Goal: Entertainment & Leisure: Browse casually

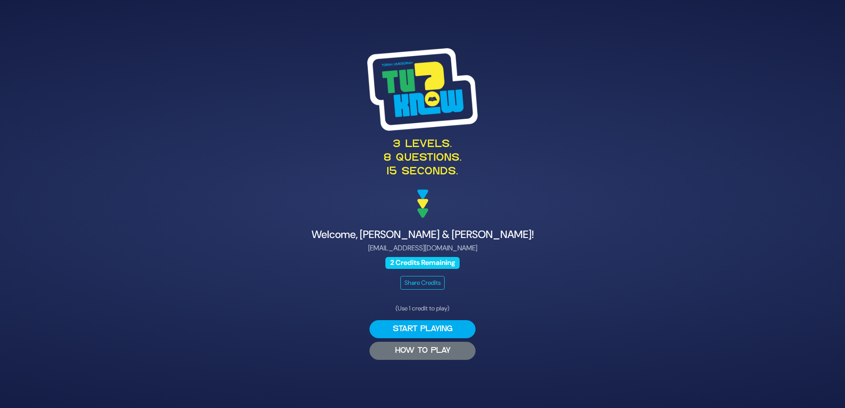
click at [419, 354] on button "HOW TO PLAY" at bounding box center [422, 351] width 106 height 18
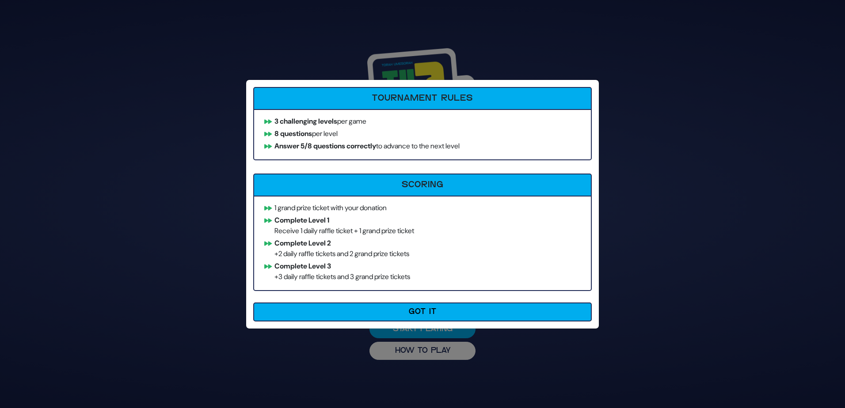
click at [431, 332] on div "How to Play Tournament Rules 3 challenging levels per game 8 questions per leve…" at bounding box center [422, 204] width 845 height 408
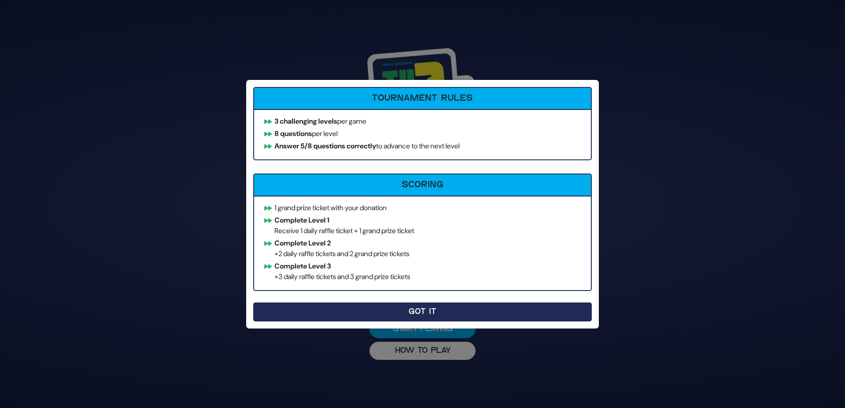
click at [429, 312] on button "Got It" at bounding box center [422, 312] width 338 height 19
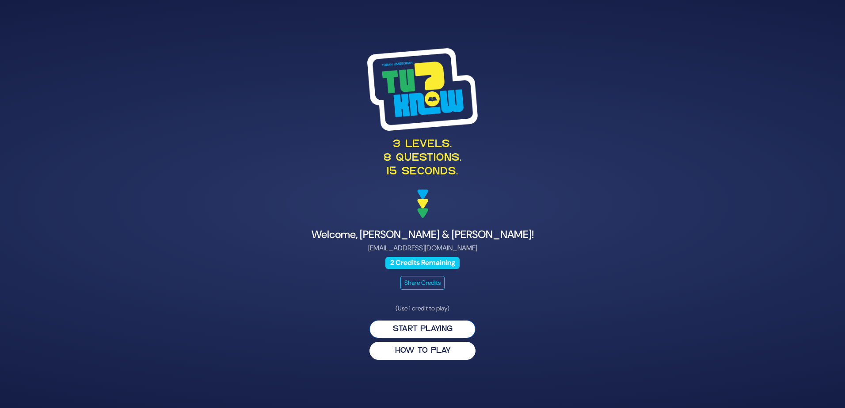
click at [427, 325] on button "Start Playing" at bounding box center [422, 329] width 106 height 18
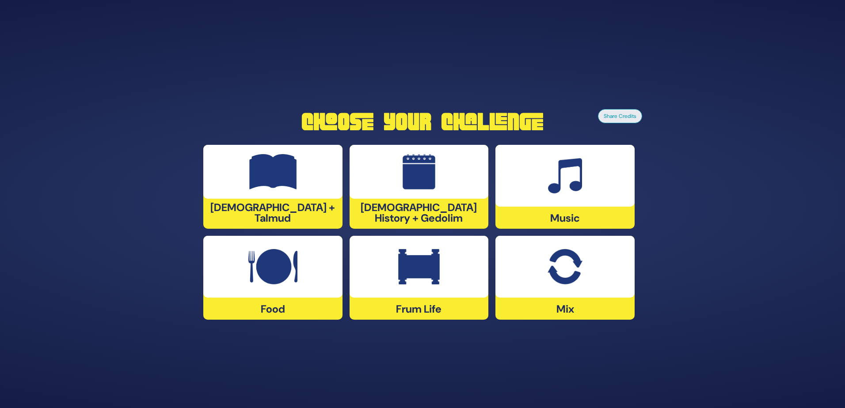
click at [429, 276] on img at bounding box center [419, 266] width 42 height 35
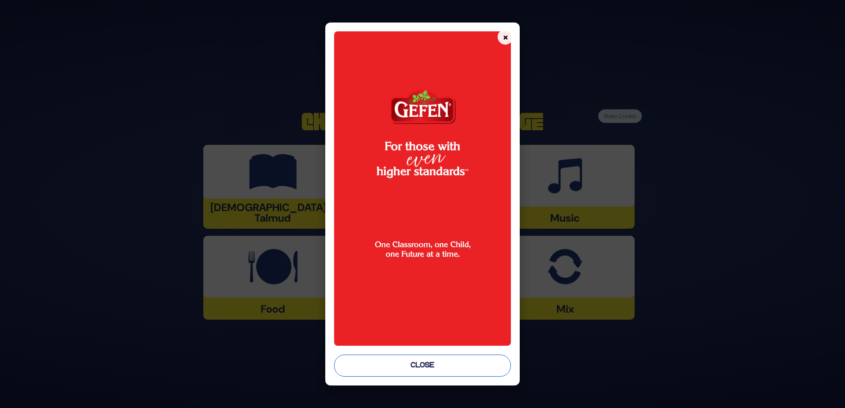
click at [426, 370] on button "Close" at bounding box center [422, 366] width 177 height 22
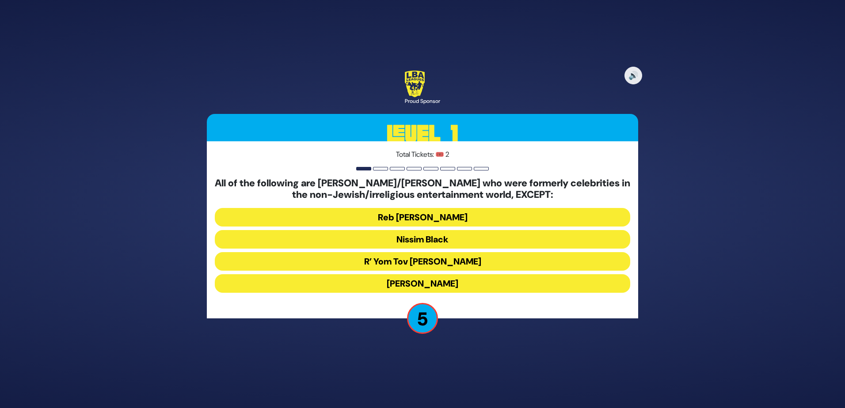
click at [414, 239] on button "Nissim Black" at bounding box center [422, 239] width 415 height 19
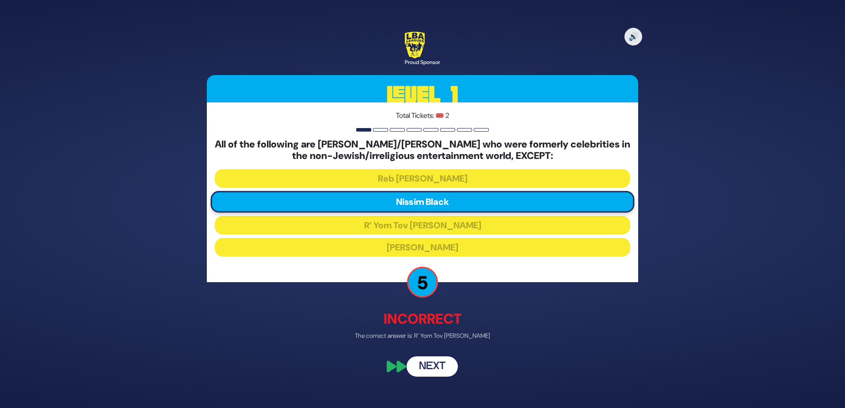
click at [440, 372] on button "Next" at bounding box center [432, 366] width 51 height 20
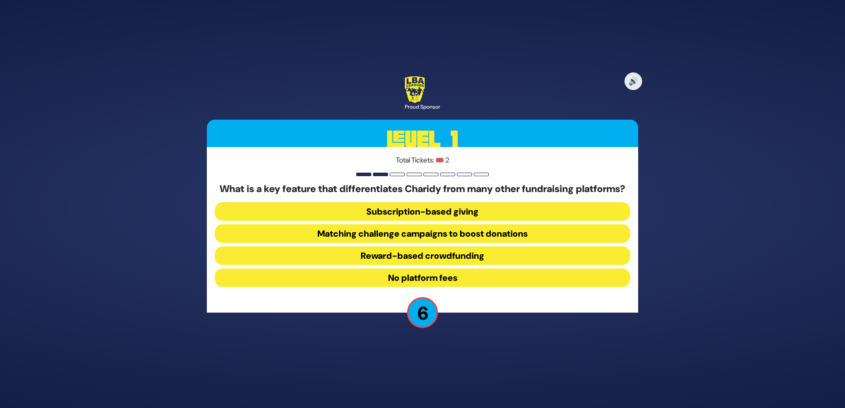
click at [398, 242] on button "Matching challenge campaigns to boost donations" at bounding box center [422, 233] width 415 height 19
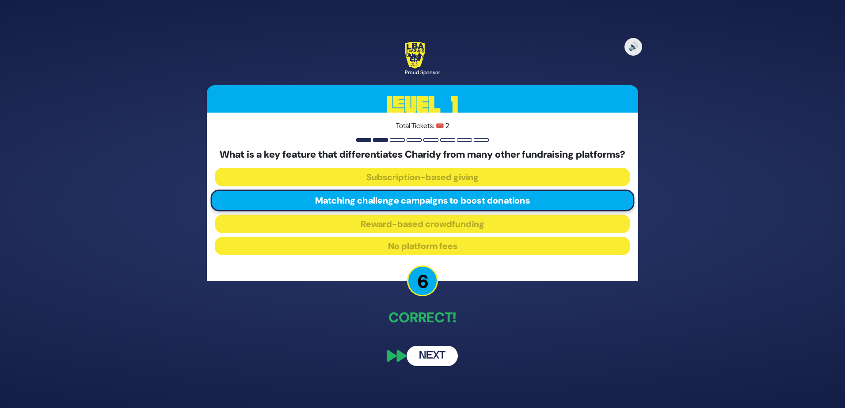
click at [445, 364] on button "Next" at bounding box center [432, 356] width 51 height 20
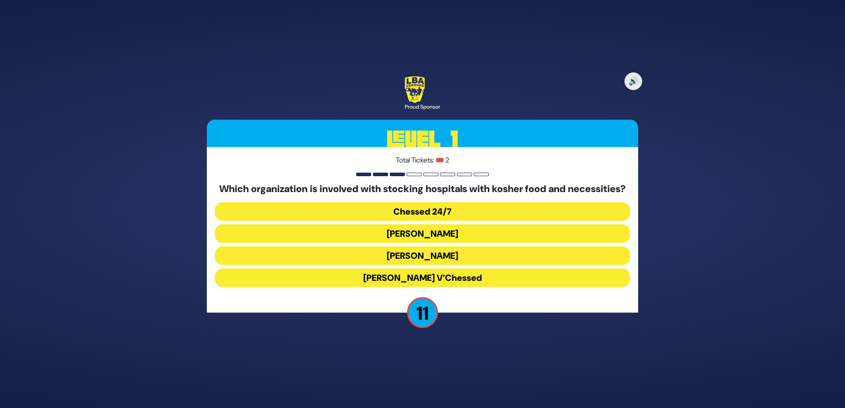
click at [431, 214] on button "Chessed 24/7" at bounding box center [422, 211] width 415 height 19
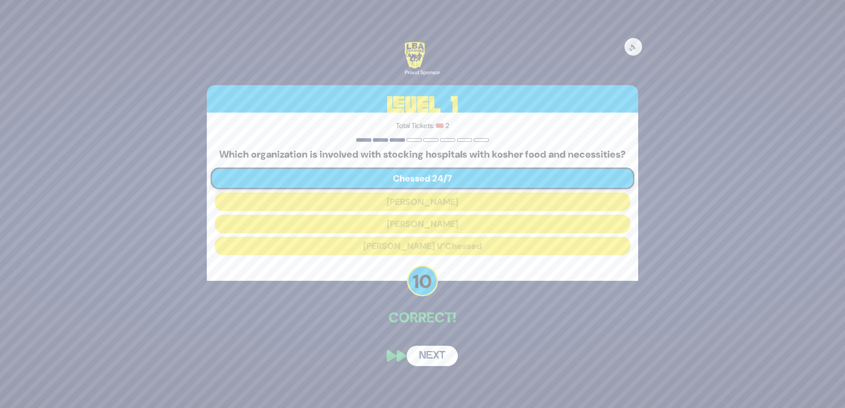
click at [431, 366] on button "Next" at bounding box center [432, 356] width 51 height 20
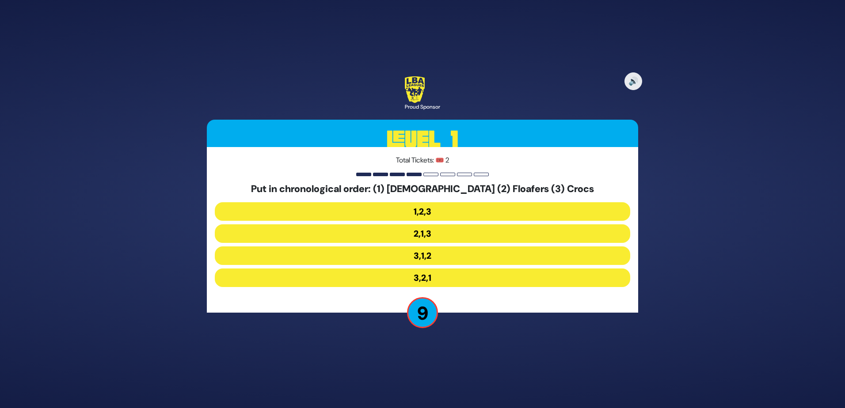
click at [425, 259] on button "3,1,2" at bounding box center [422, 256] width 415 height 19
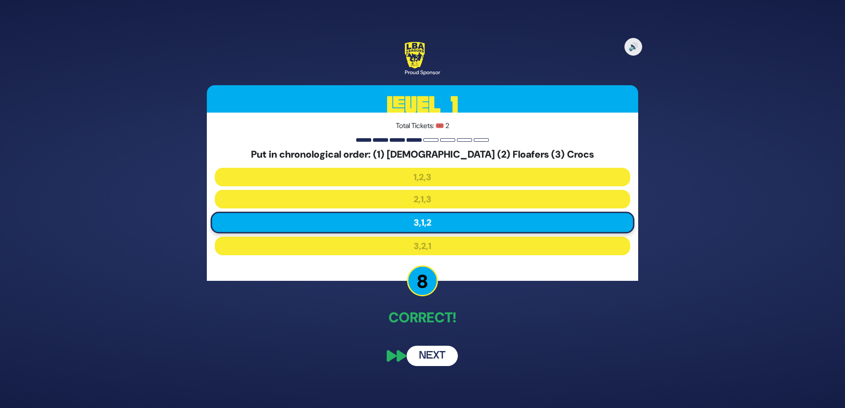
click at [440, 352] on button "Next" at bounding box center [432, 356] width 51 height 20
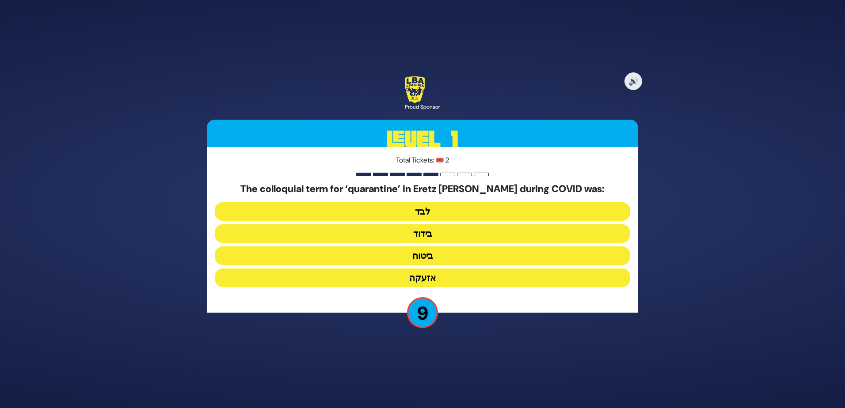
click at [408, 241] on button "בידוד" at bounding box center [422, 233] width 415 height 19
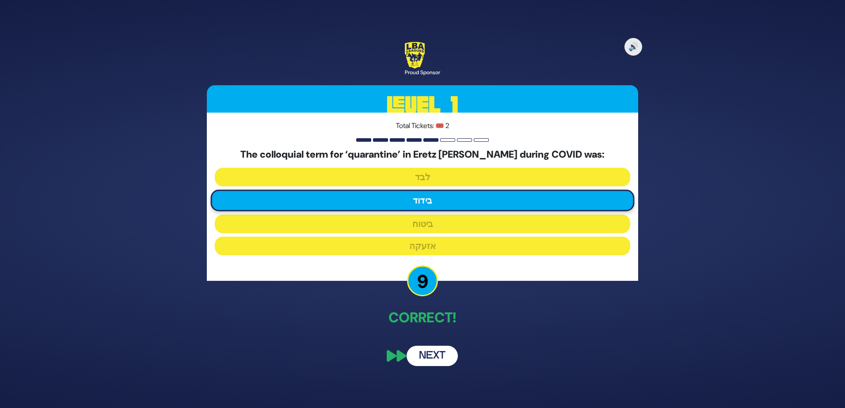
click at [429, 354] on button "Next" at bounding box center [432, 356] width 51 height 20
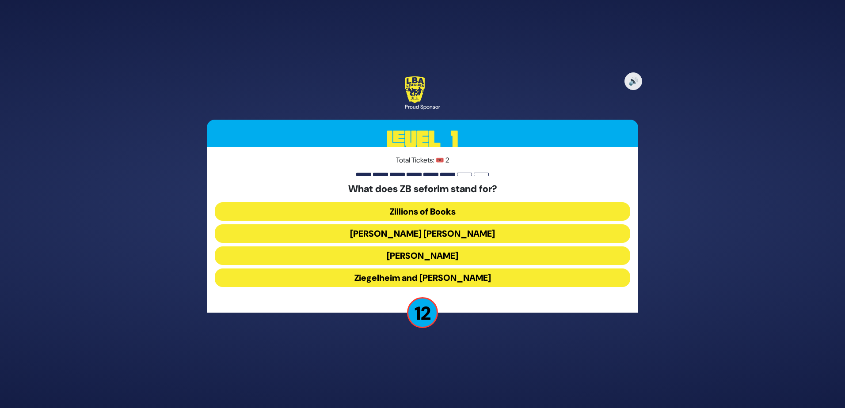
click at [447, 238] on button "Zundel Berman" at bounding box center [422, 233] width 415 height 19
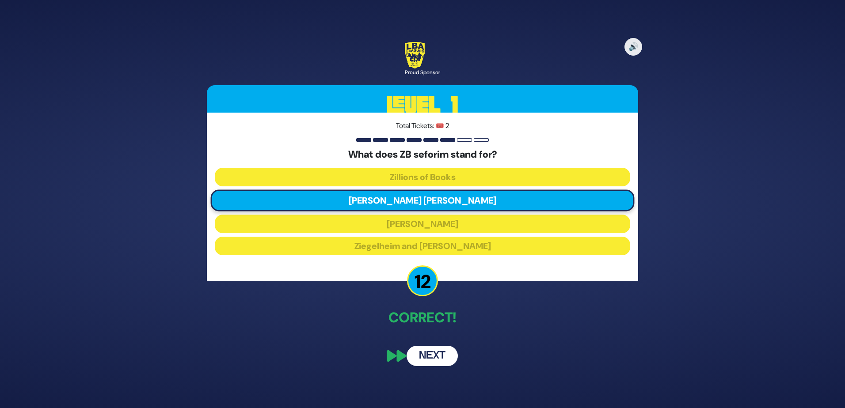
click at [426, 351] on button "Next" at bounding box center [432, 356] width 51 height 20
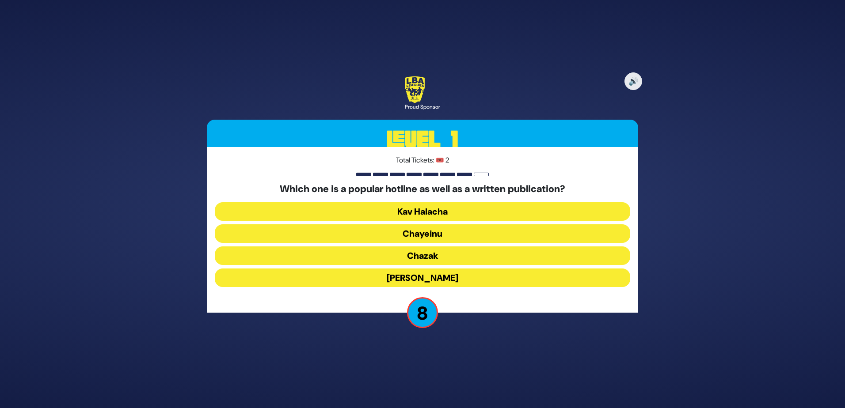
click at [440, 233] on button "Chayeinu" at bounding box center [422, 233] width 415 height 19
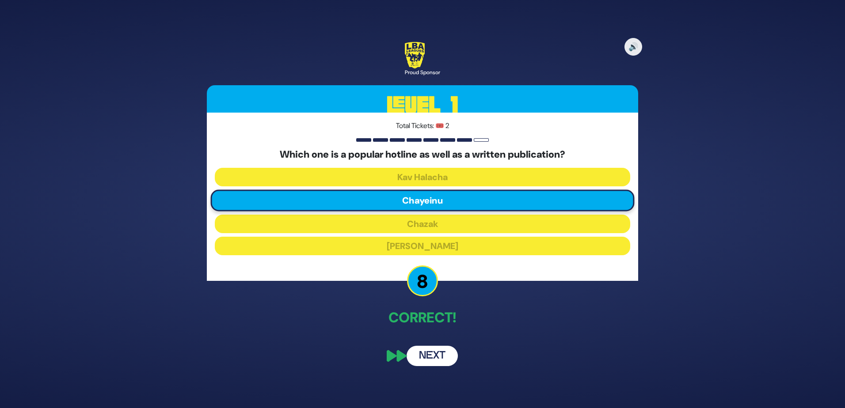
click at [425, 361] on button "Next" at bounding box center [432, 356] width 51 height 20
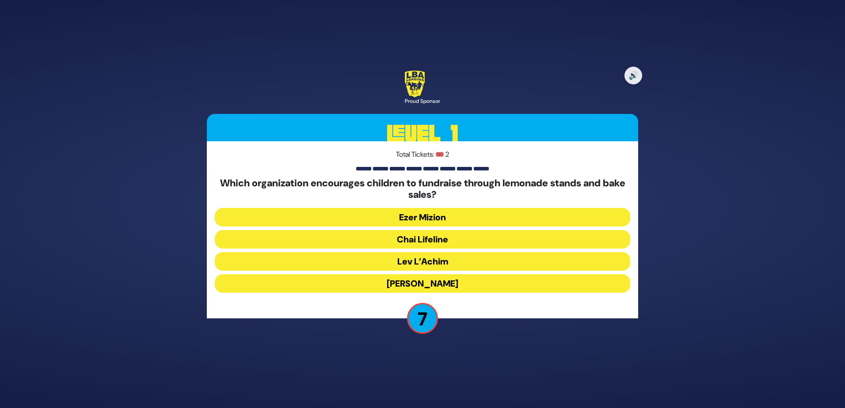
click at [426, 218] on button "Ezer Mizion" at bounding box center [422, 217] width 415 height 19
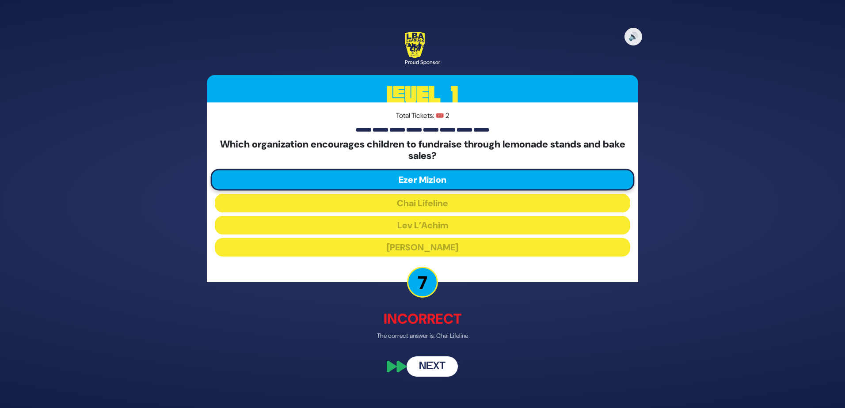
click at [436, 365] on button "Next" at bounding box center [432, 366] width 51 height 20
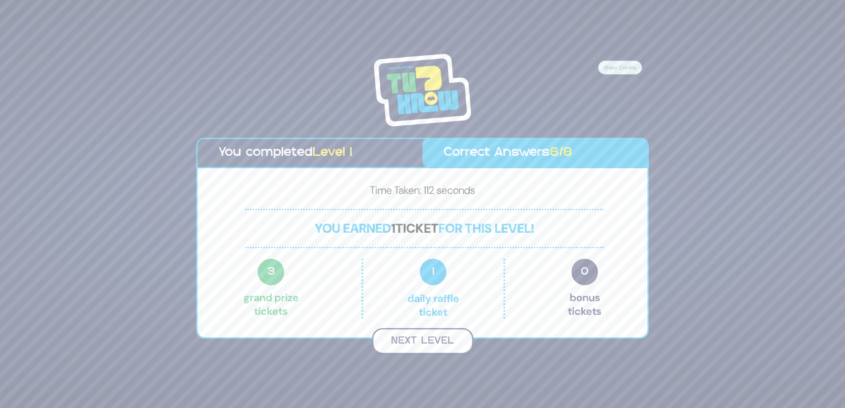
click at [420, 346] on button "Next Level" at bounding box center [422, 341] width 101 height 26
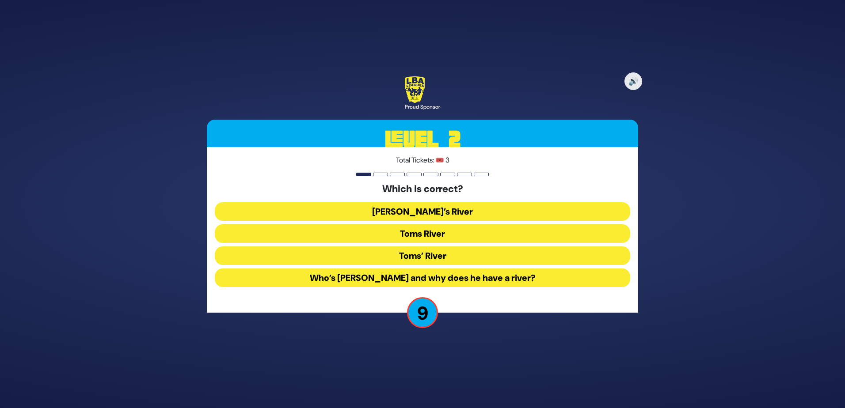
click at [425, 231] on button "Toms River" at bounding box center [422, 233] width 415 height 19
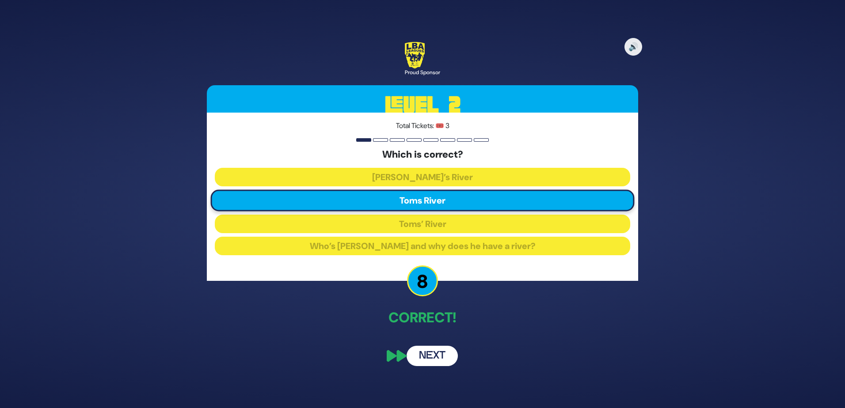
click at [445, 356] on button "Next" at bounding box center [432, 356] width 51 height 20
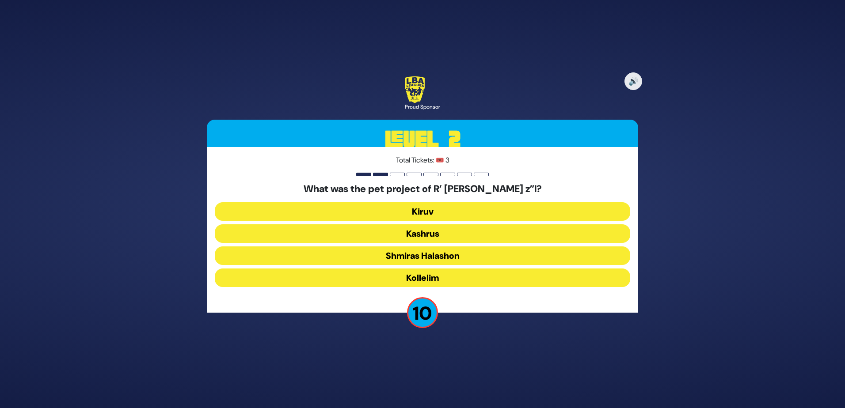
click at [429, 211] on button "Kiruv" at bounding box center [422, 211] width 415 height 19
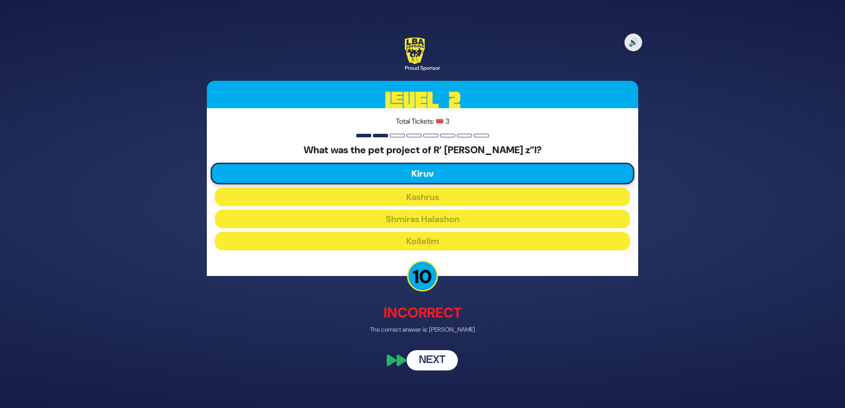
click at [439, 361] on button "Next" at bounding box center [432, 360] width 51 height 20
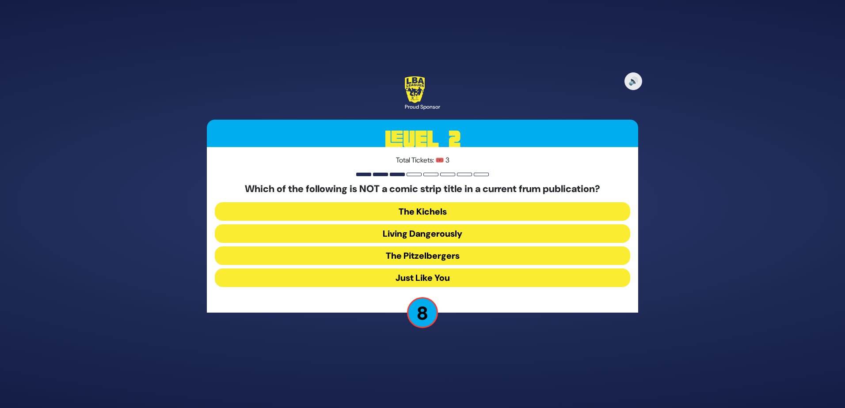
click at [429, 257] on button "The Pitzelbergers" at bounding box center [422, 256] width 415 height 19
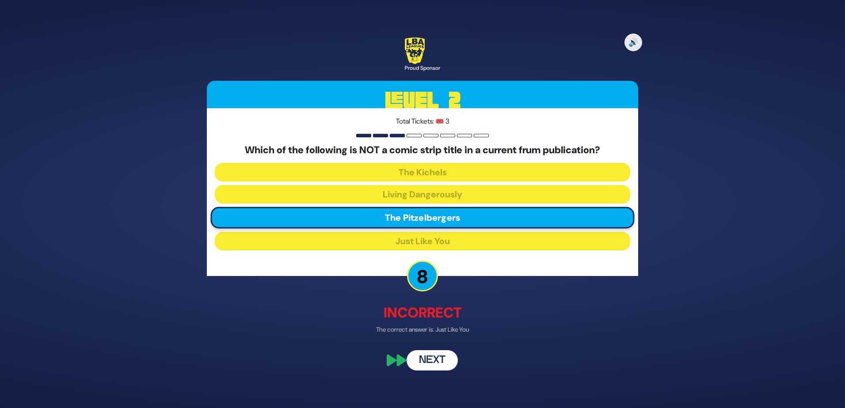
click at [441, 365] on button "Next" at bounding box center [432, 360] width 51 height 20
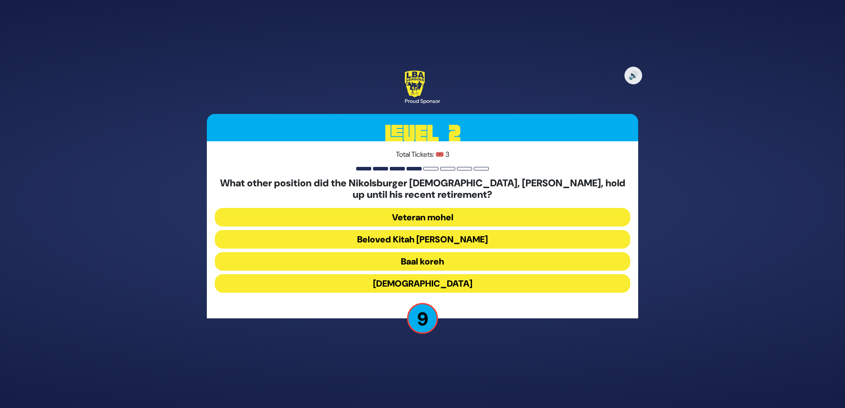
click at [435, 239] on button "Beloved Kitah Aleph Rebbi" at bounding box center [422, 239] width 415 height 19
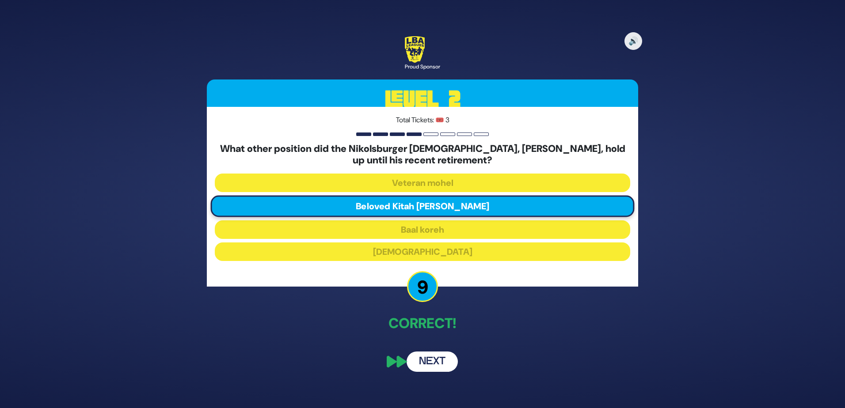
click at [437, 364] on button "Next" at bounding box center [432, 362] width 51 height 20
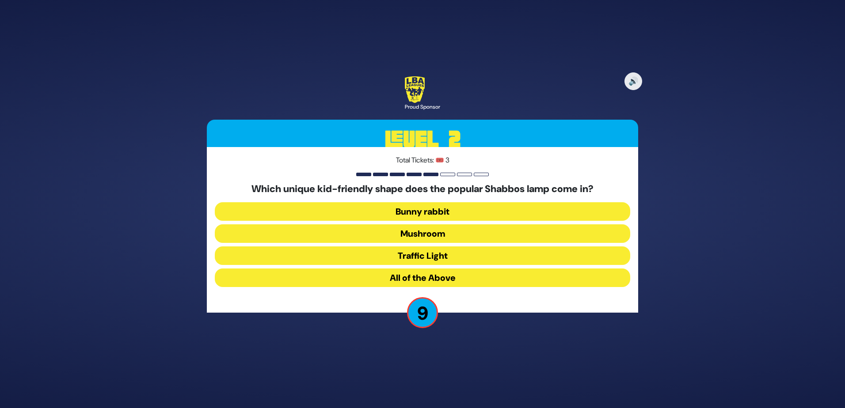
click at [434, 256] on button "Traffic Light" at bounding box center [422, 256] width 415 height 19
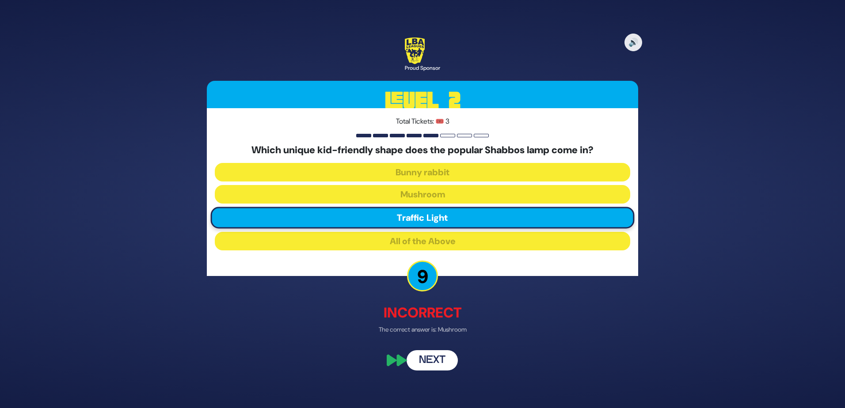
click at [433, 357] on button "Next" at bounding box center [432, 360] width 51 height 20
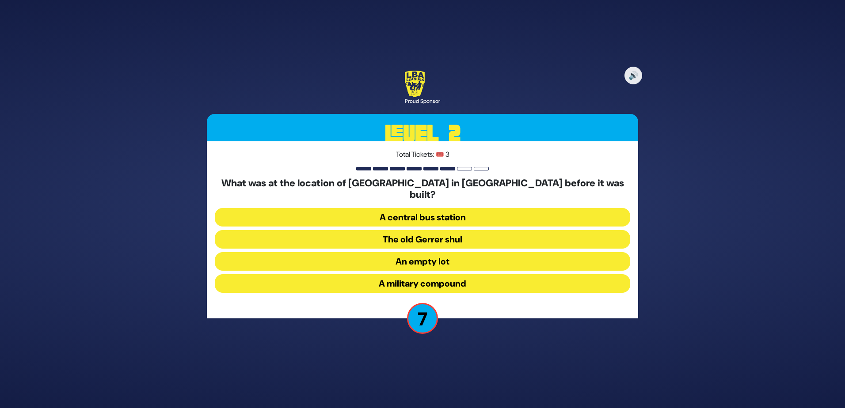
click at [407, 238] on button "The old Gerrer shul" at bounding box center [422, 239] width 415 height 19
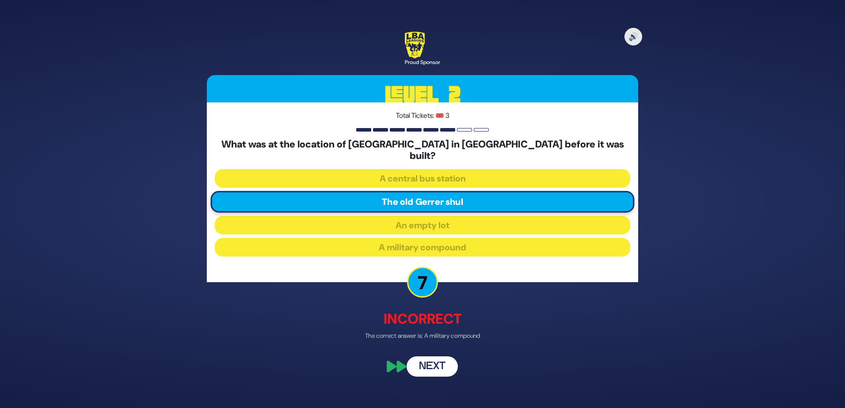
click at [439, 358] on button "Next" at bounding box center [432, 366] width 51 height 20
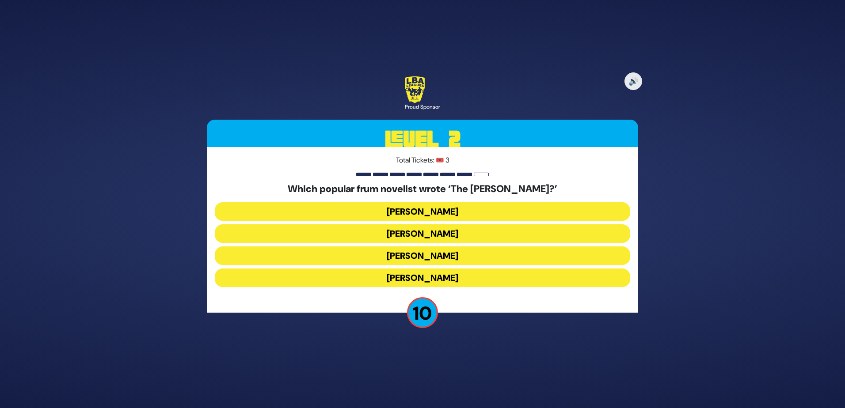
click at [419, 209] on button "Nachman Seltzer" at bounding box center [422, 211] width 415 height 19
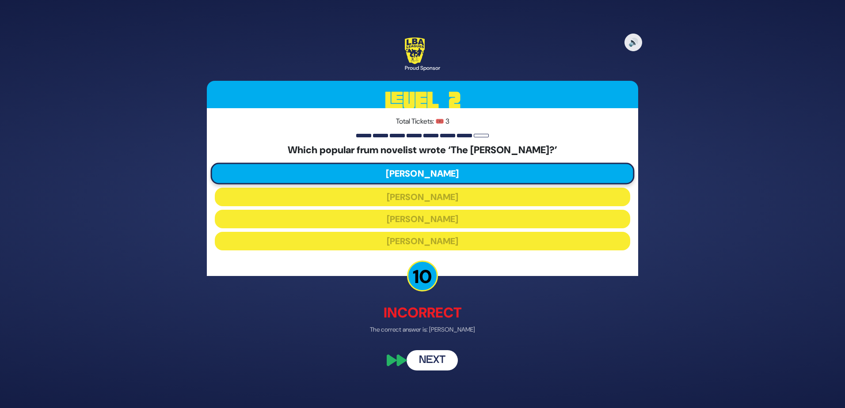
click at [433, 360] on button "Next" at bounding box center [432, 360] width 51 height 20
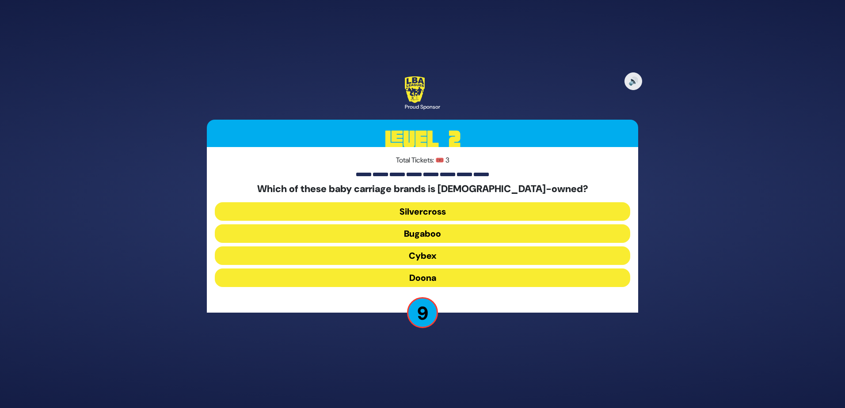
click at [419, 259] on button "Cybex" at bounding box center [422, 256] width 415 height 19
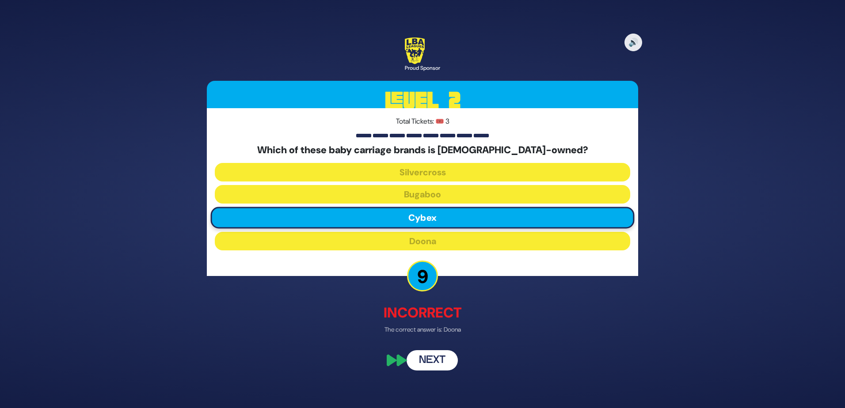
click at [423, 357] on button "Next" at bounding box center [432, 360] width 51 height 20
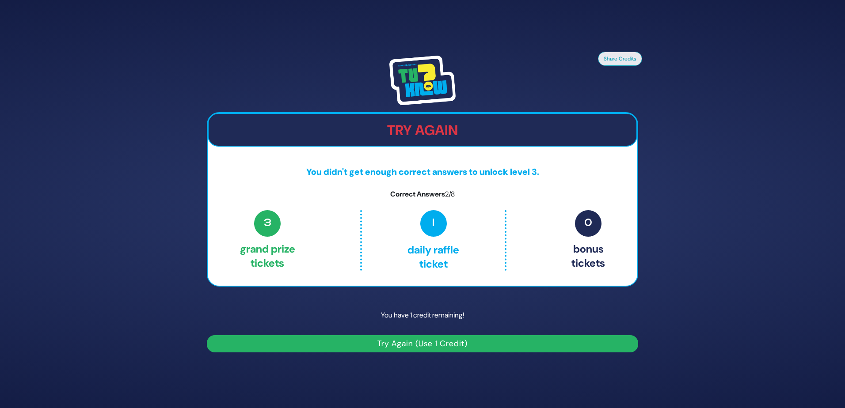
click at [477, 350] on button "Try Again (Use 1 Credit)" at bounding box center [422, 343] width 431 height 17
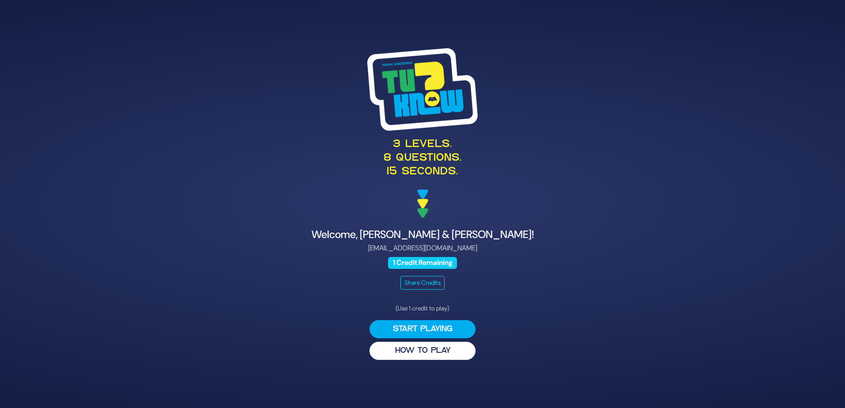
click at [466, 313] on div "3 levels. 8 questions. 15 seconds. Welcome, [PERSON_NAME] & [PERSON_NAME]! [EMA…" at bounding box center [422, 204] width 845 height 408
click at [445, 332] on button "Start Playing" at bounding box center [422, 329] width 106 height 18
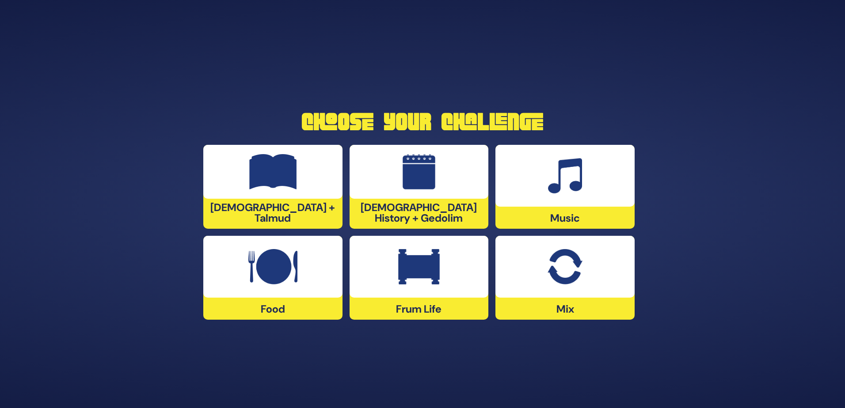
click at [370, 217] on div "[DEMOGRAPHIC_DATA] History + Gedolim" at bounding box center [419, 187] width 139 height 84
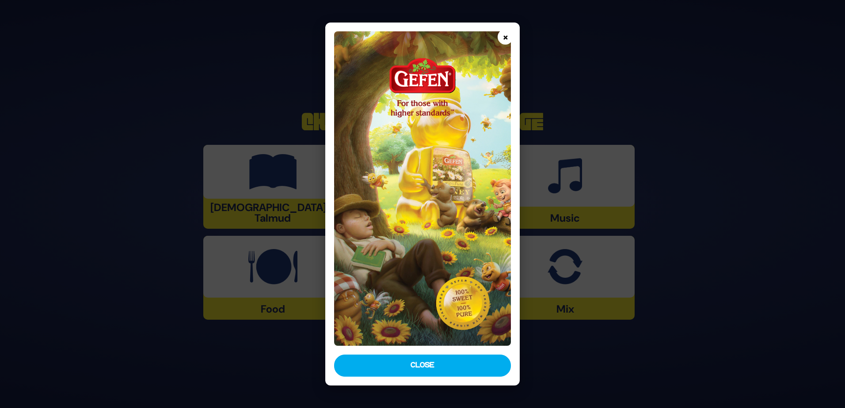
click at [503, 34] on button "×" at bounding box center [505, 36] width 15 height 15
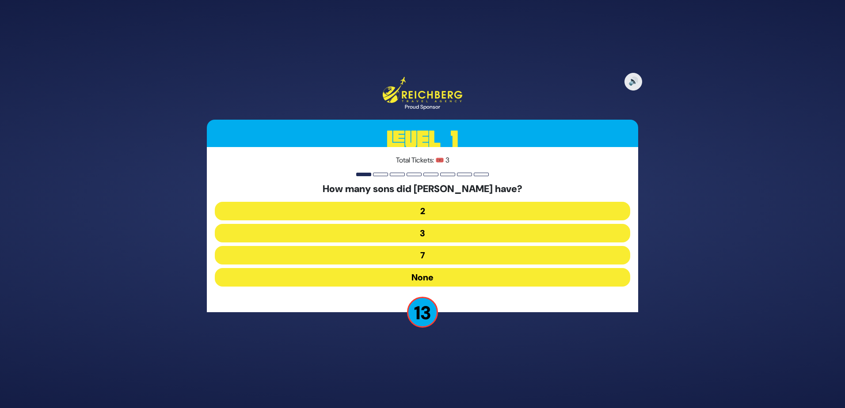
click at [457, 207] on button "2" at bounding box center [422, 211] width 415 height 19
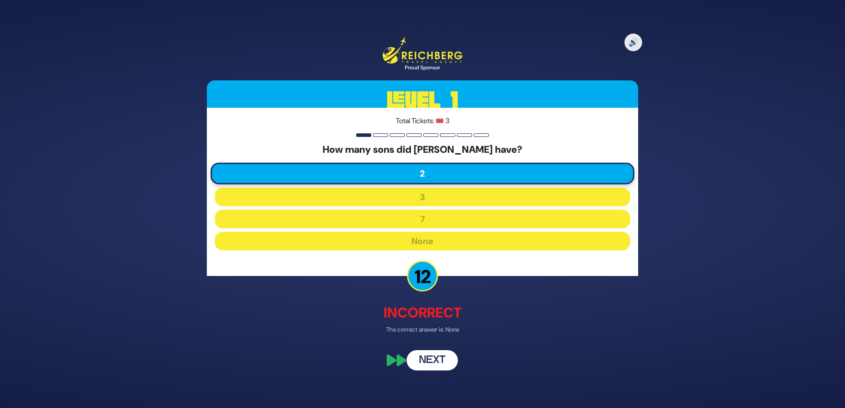
click at [445, 358] on button "Next" at bounding box center [432, 360] width 51 height 20
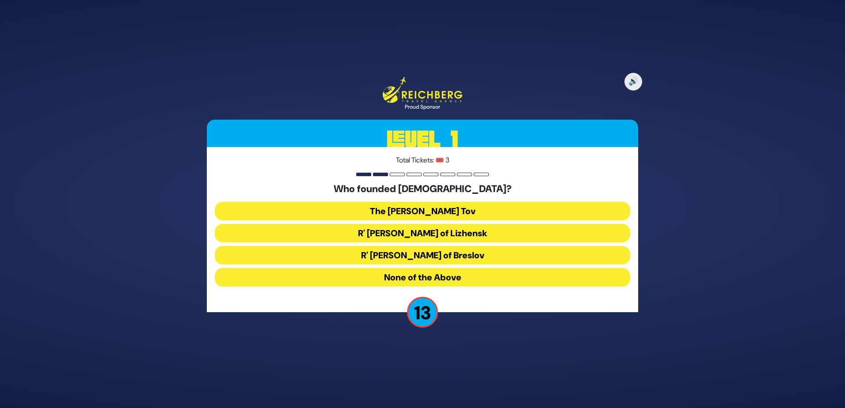
click at [407, 205] on button "The [PERSON_NAME] Tov" at bounding box center [422, 211] width 415 height 19
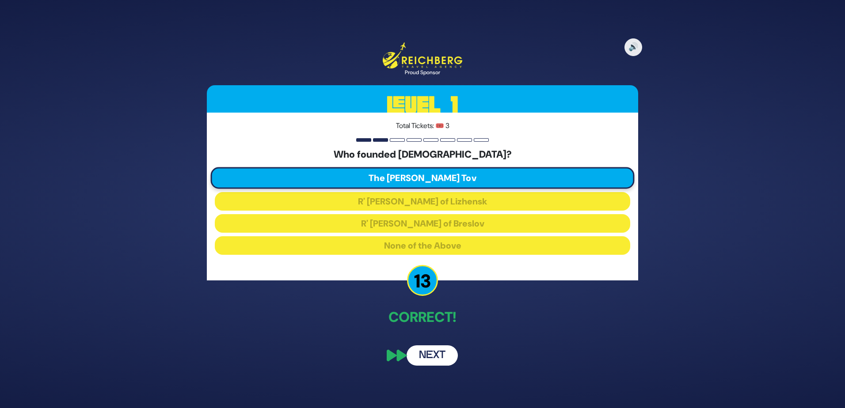
click at [429, 353] on button "Next" at bounding box center [432, 356] width 51 height 20
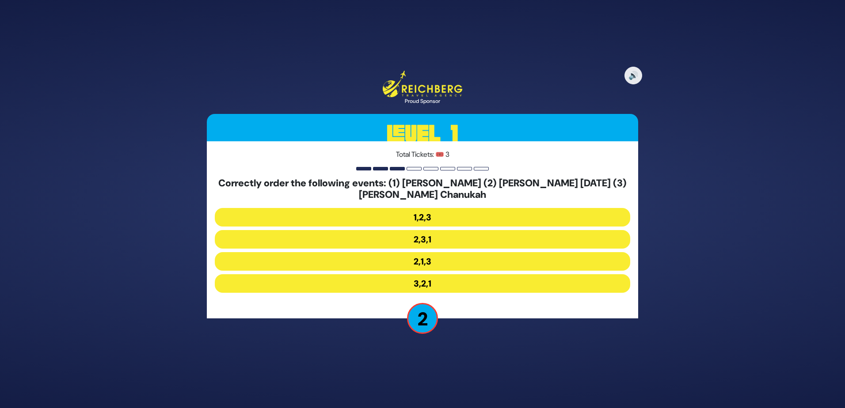
click at [423, 263] on button "2,1,3" at bounding box center [422, 261] width 415 height 19
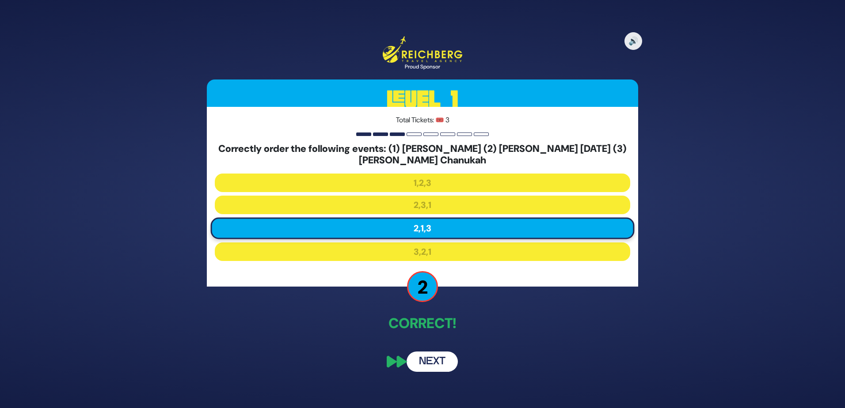
click at [438, 357] on button "Next" at bounding box center [432, 362] width 51 height 20
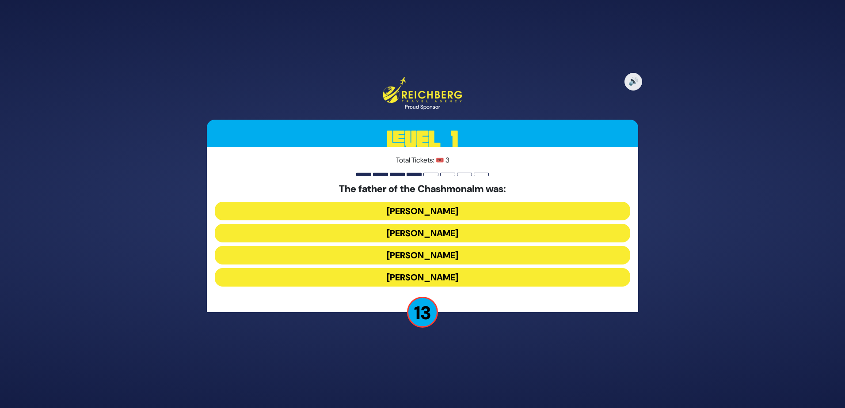
click at [427, 209] on button "[PERSON_NAME]" at bounding box center [422, 211] width 415 height 19
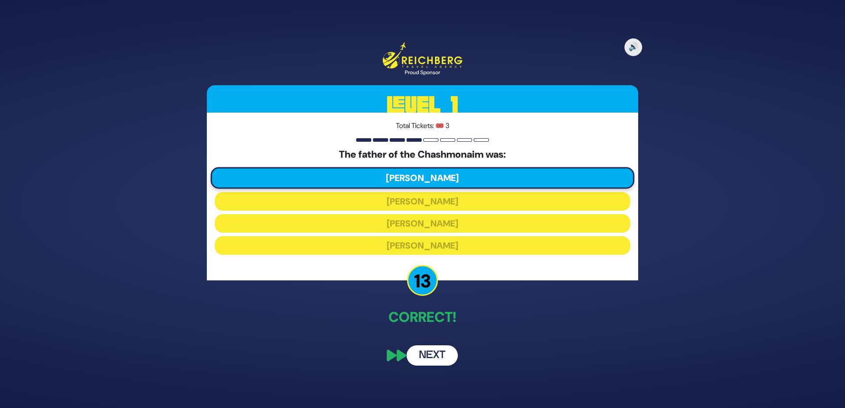
click at [434, 354] on button "Next" at bounding box center [432, 356] width 51 height 20
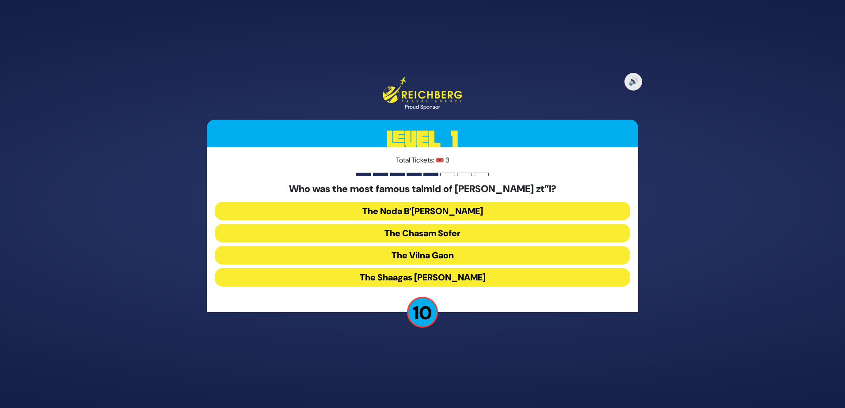
click at [431, 255] on button "The Vilna Gaon" at bounding box center [422, 255] width 415 height 19
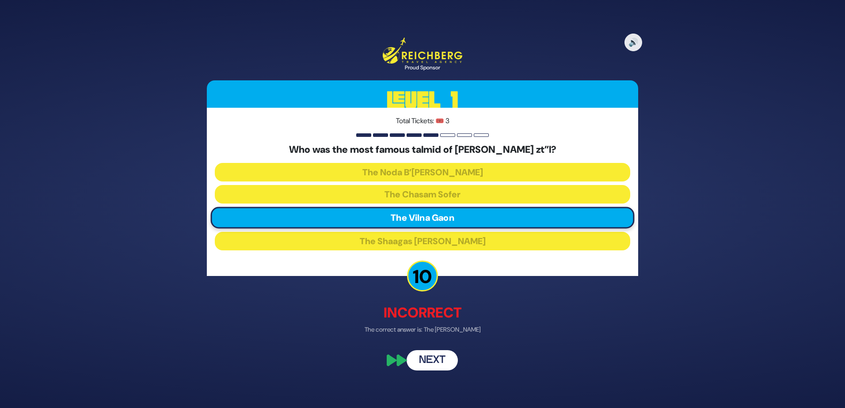
click at [423, 354] on button "Next" at bounding box center [432, 360] width 51 height 20
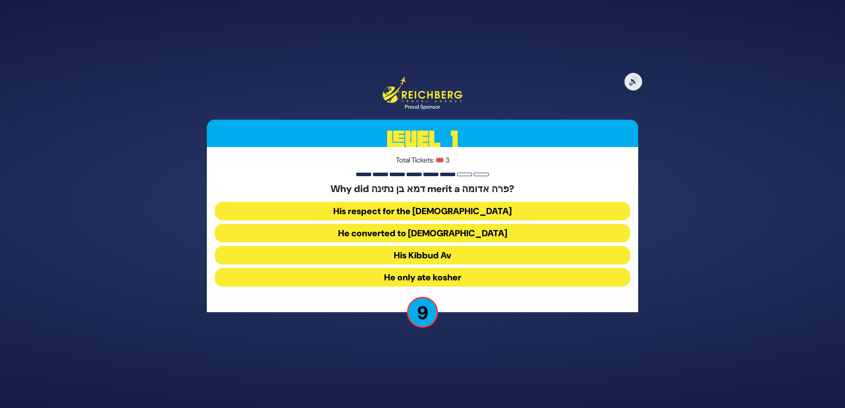
click at [441, 213] on button "His respect for the [DEMOGRAPHIC_DATA]" at bounding box center [422, 211] width 415 height 19
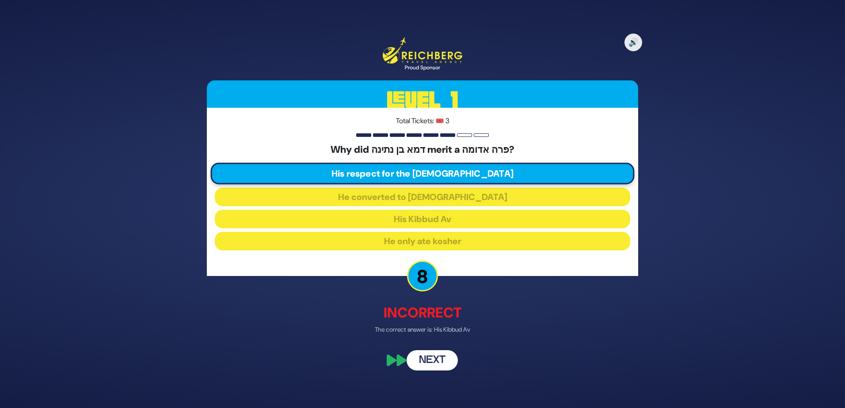
click at [431, 357] on button "Next" at bounding box center [432, 360] width 51 height 20
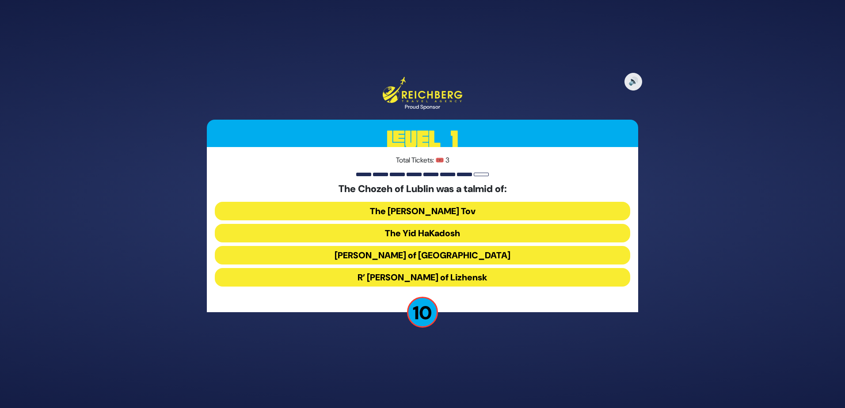
click at [429, 219] on button "The [PERSON_NAME] Tov" at bounding box center [422, 211] width 415 height 19
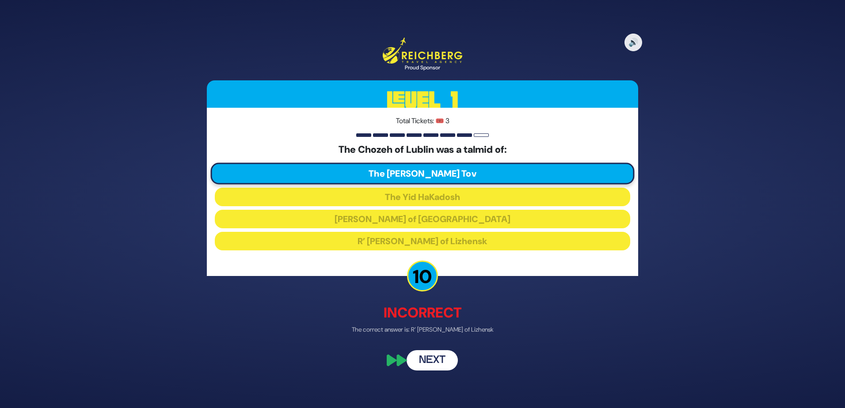
click at [433, 360] on button "Next" at bounding box center [432, 360] width 51 height 20
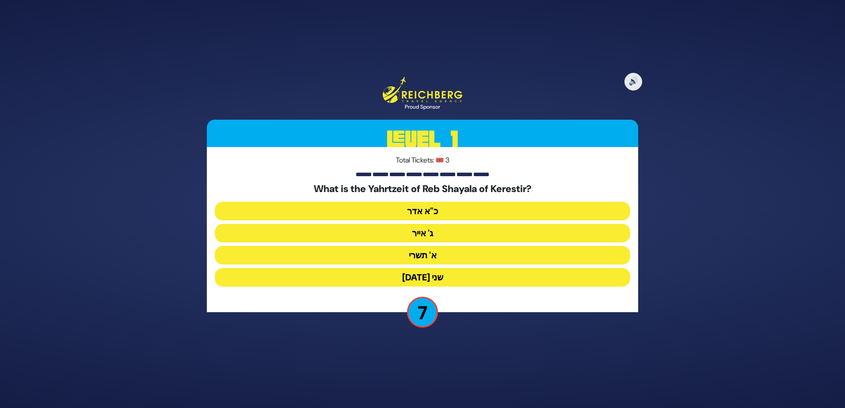
click at [426, 205] on button "כ"א אדר" at bounding box center [422, 211] width 415 height 19
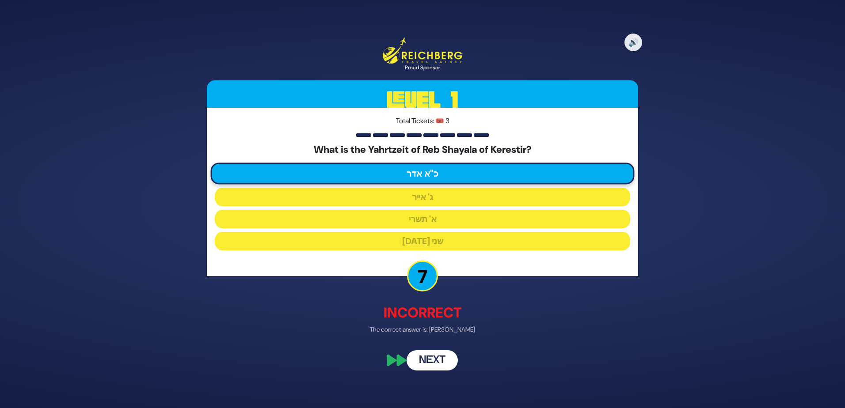
click at [429, 360] on button "Next" at bounding box center [432, 360] width 51 height 20
